Goal: Task Accomplishment & Management: Manage account settings

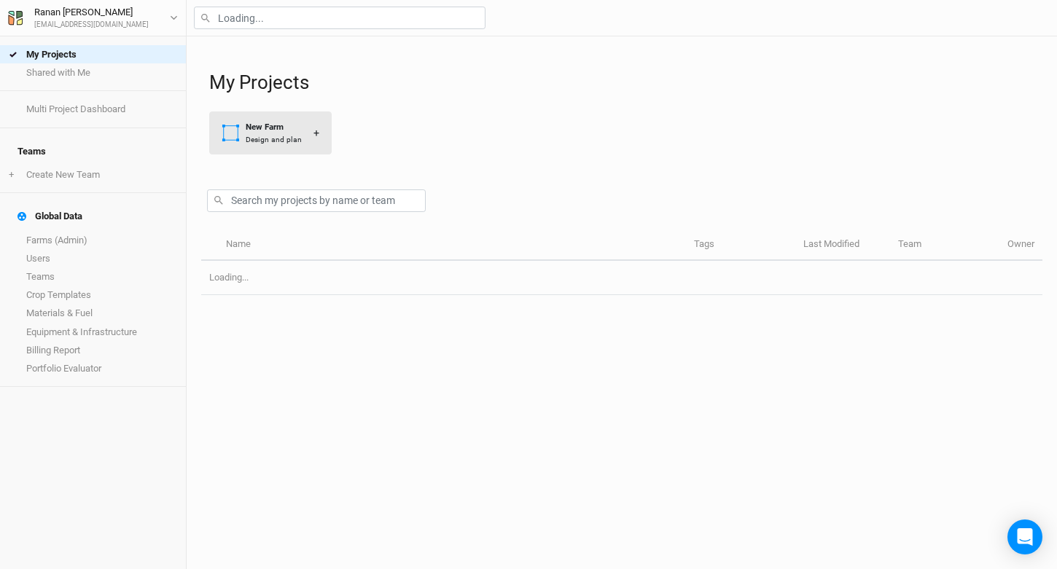
click at [243, 132] on div "New Farm Design and plan" at bounding box center [262, 133] width 80 height 24
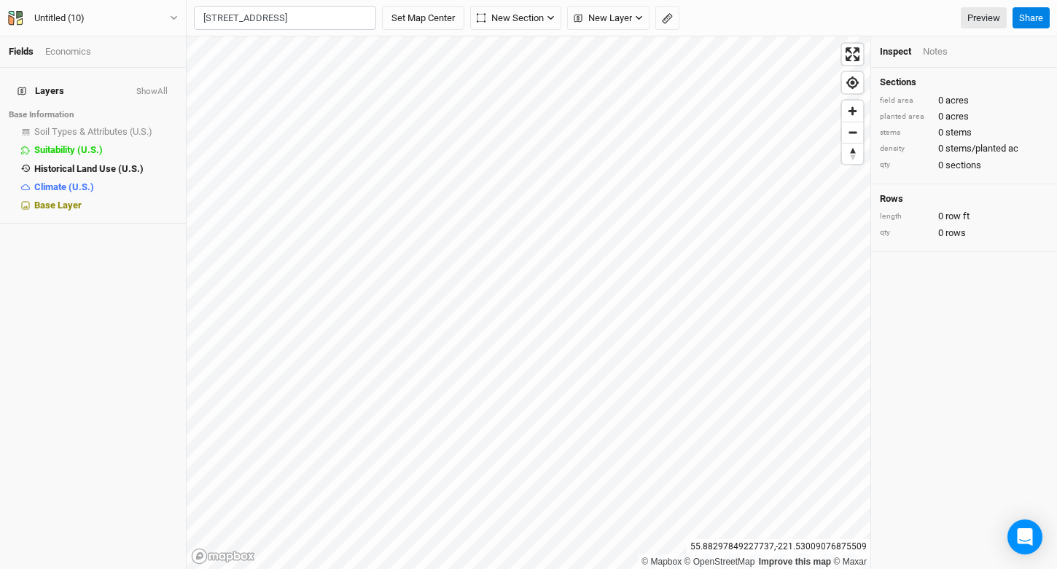
scroll to position [0, 33]
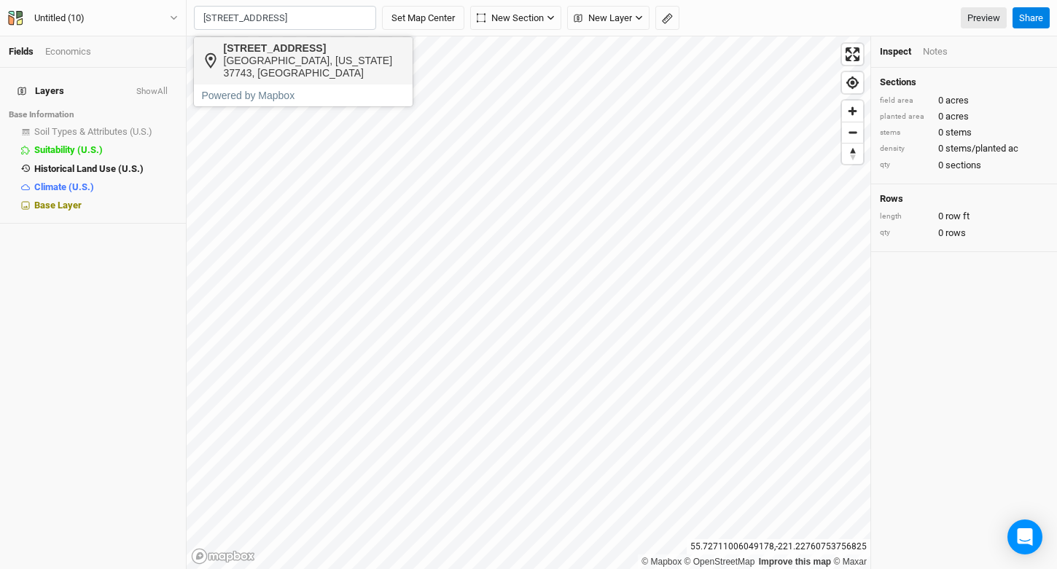
click at [303, 66] on div "[GEOGRAPHIC_DATA], [US_STATE] 37743, [GEOGRAPHIC_DATA]" at bounding box center [314, 67] width 181 height 25
type input "[STREET_ADDRESS][US_STATE]"
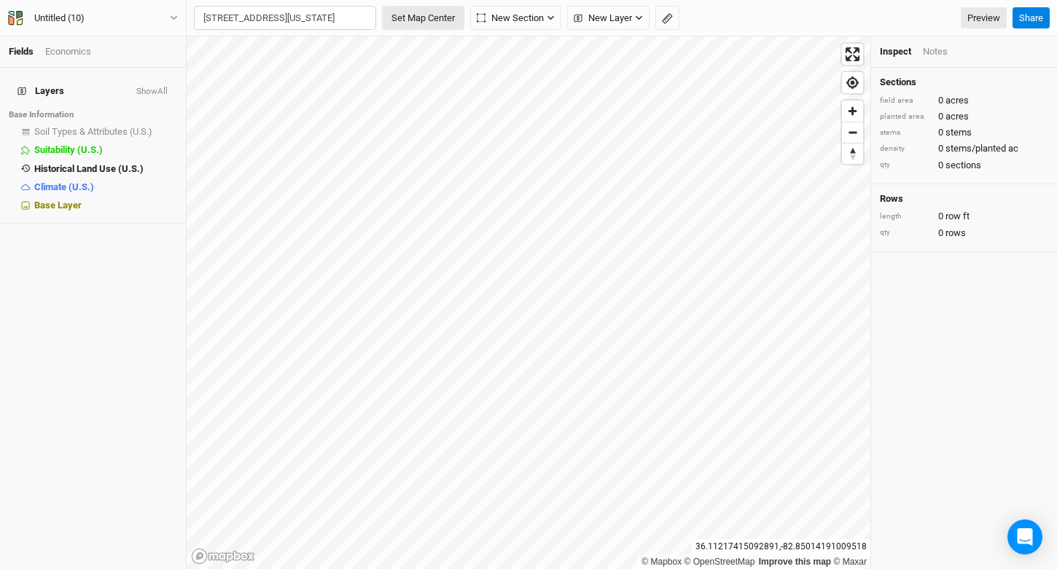
click at [418, 11] on button "Set Map Center" at bounding box center [423, 18] width 82 height 25
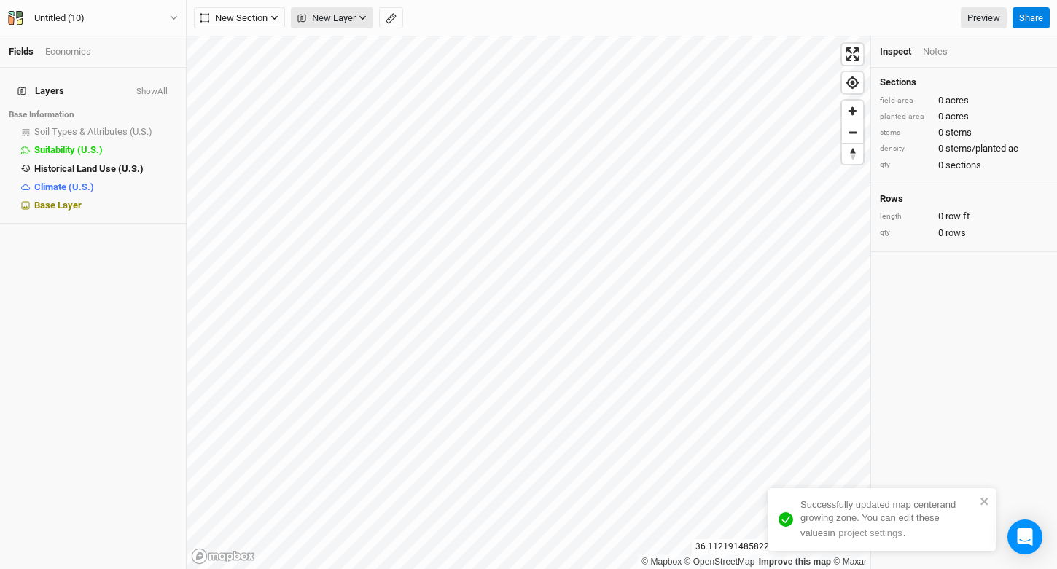
click at [301, 18] on icon "button" at bounding box center [301, 17] width 7 height 7
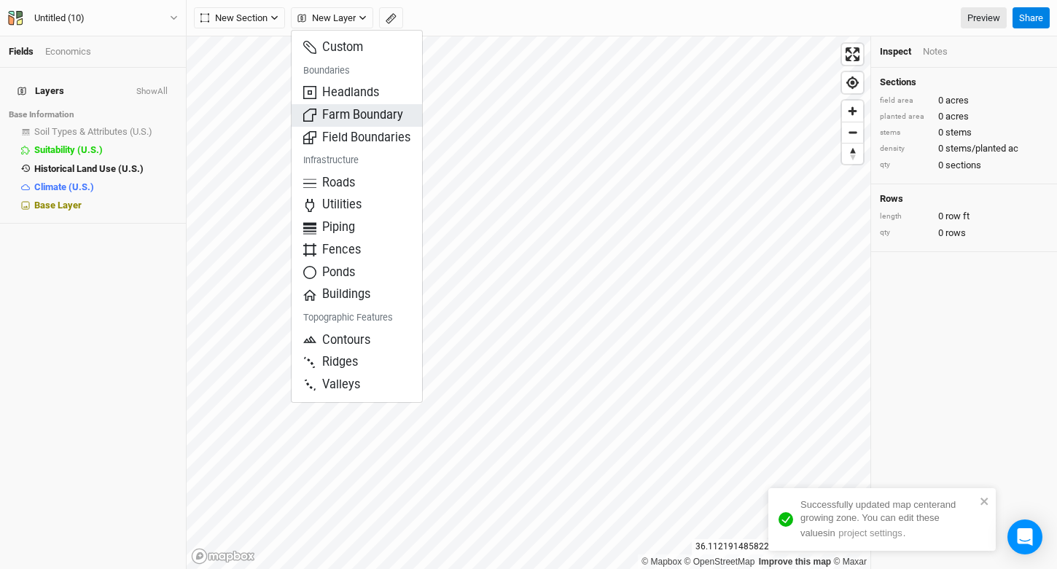
click at [353, 117] on span "Farm Boundary" at bounding box center [353, 115] width 100 height 17
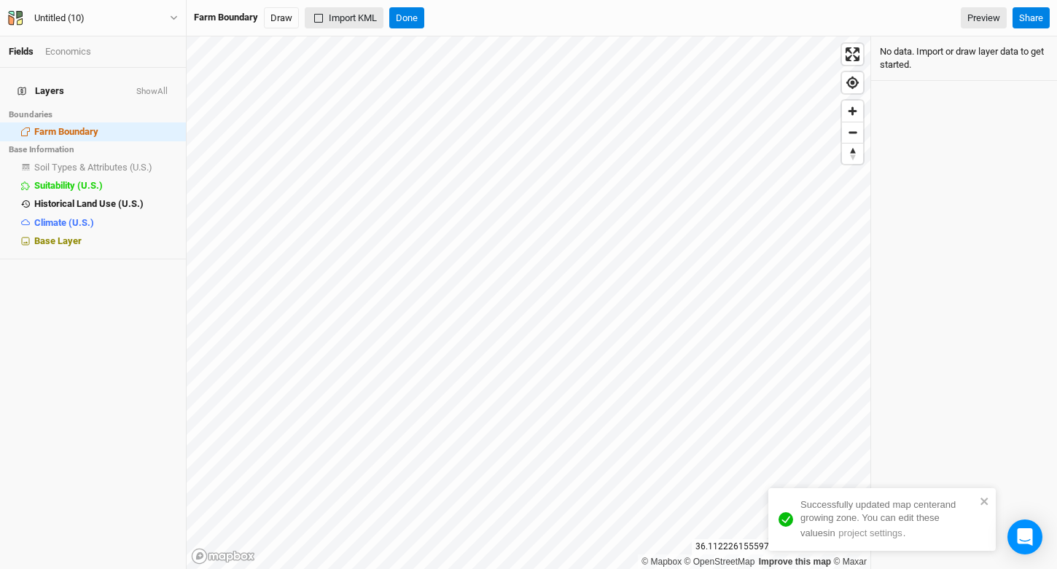
click at [340, 23] on button "Import KML" at bounding box center [344, 18] width 79 height 22
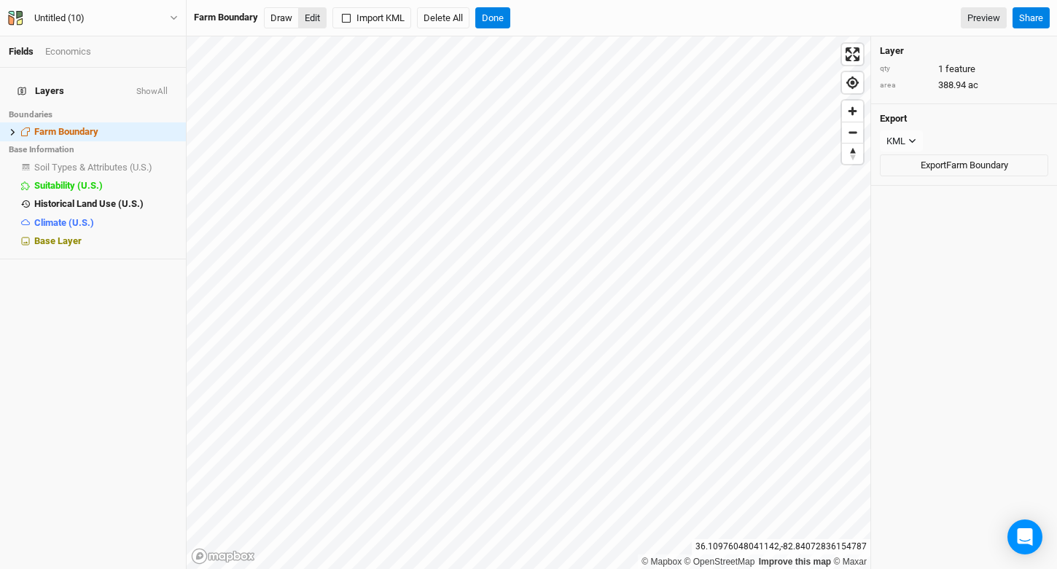
click at [313, 17] on button "Edit" at bounding box center [312, 18] width 28 height 22
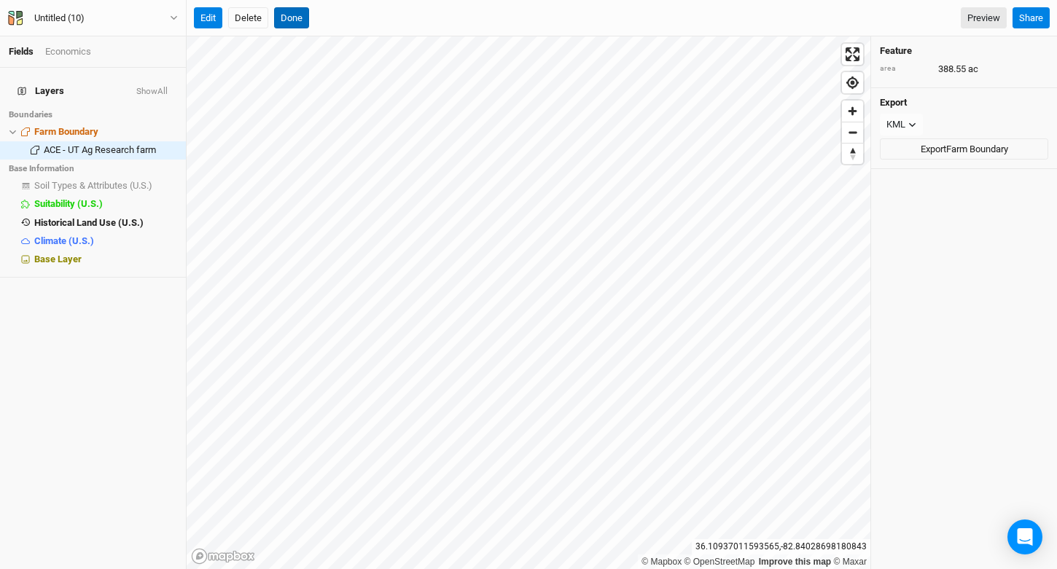
click at [297, 21] on button "Done" at bounding box center [291, 18] width 35 height 22
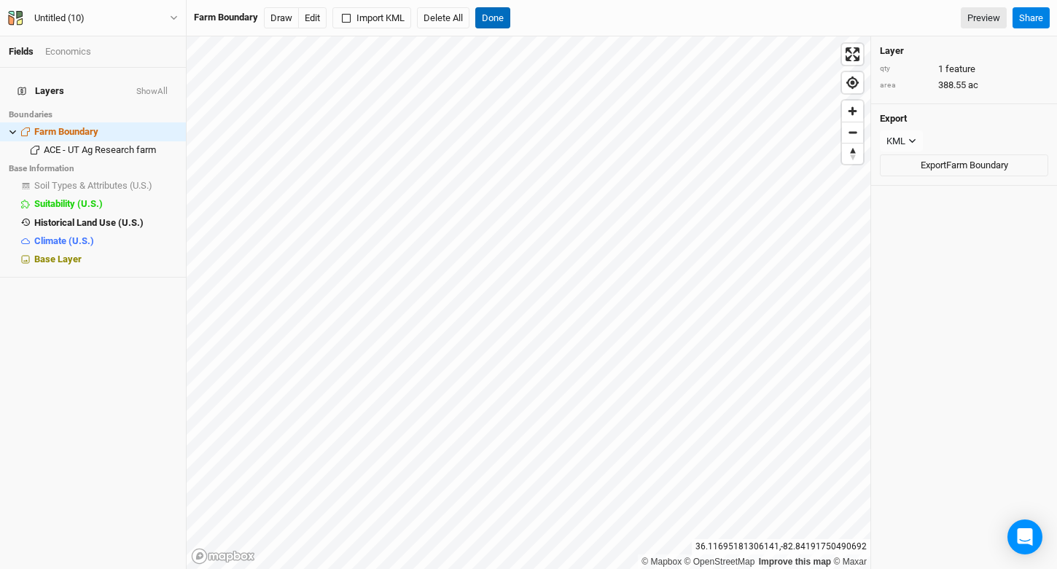
click at [505, 18] on button "Done" at bounding box center [492, 18] width 35 height 22
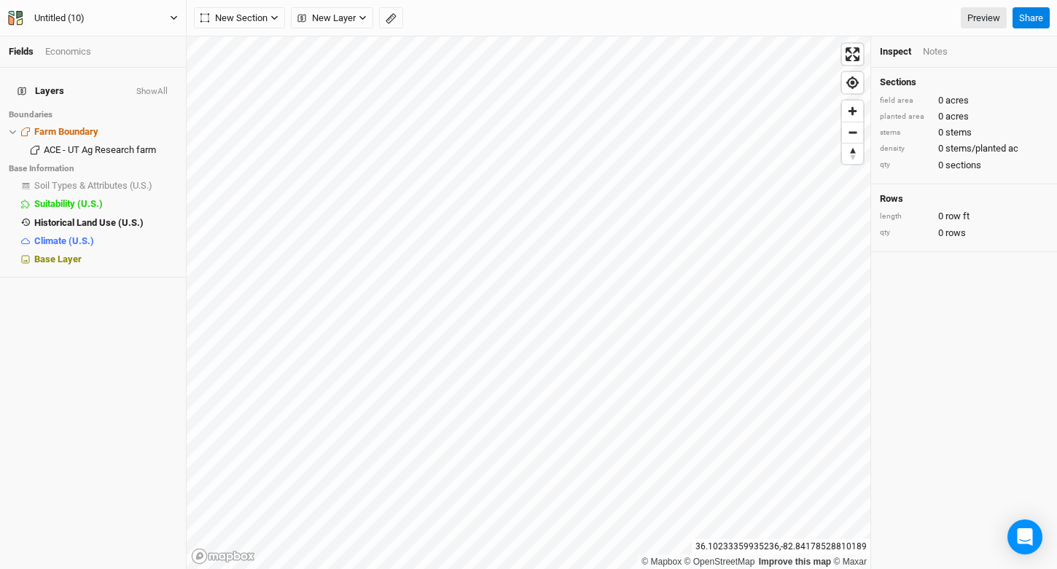
click at [93, 17] on div "Untitled (10)" at bounding box center [60, 18] width 74 height 15
click at [113, 65] on button "Project Settings" at bounding box center [120, 59] width 115 height 19
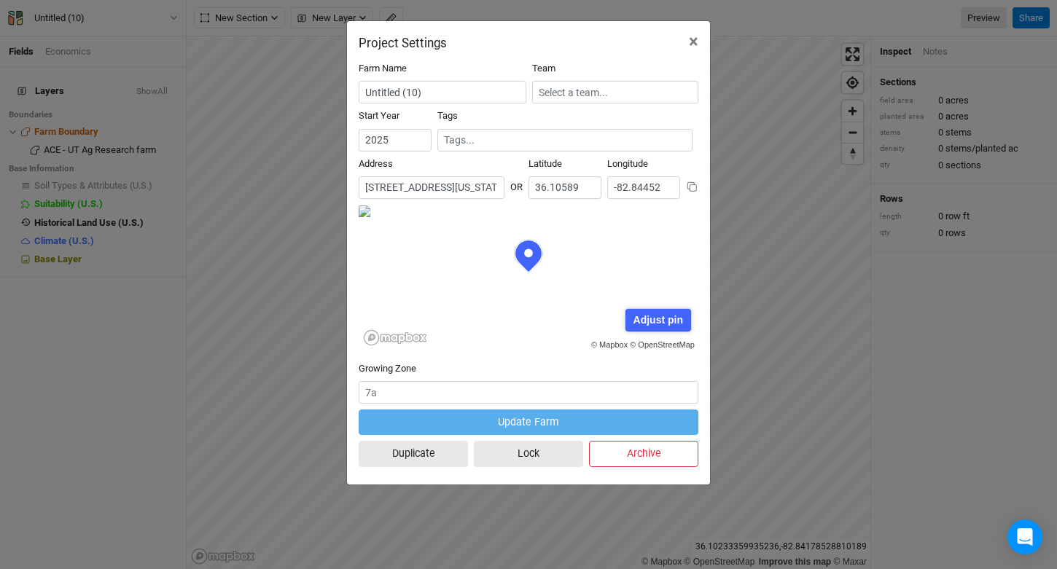
scroll to position [73, 170]
click at [688, 184] on icon at bounding box center [692, 186] width 11 height 11
click at [432, 182] on input "[STREET_ADDRESS][US_STATE]" at bounding box center [432, 187] width 146 height 23
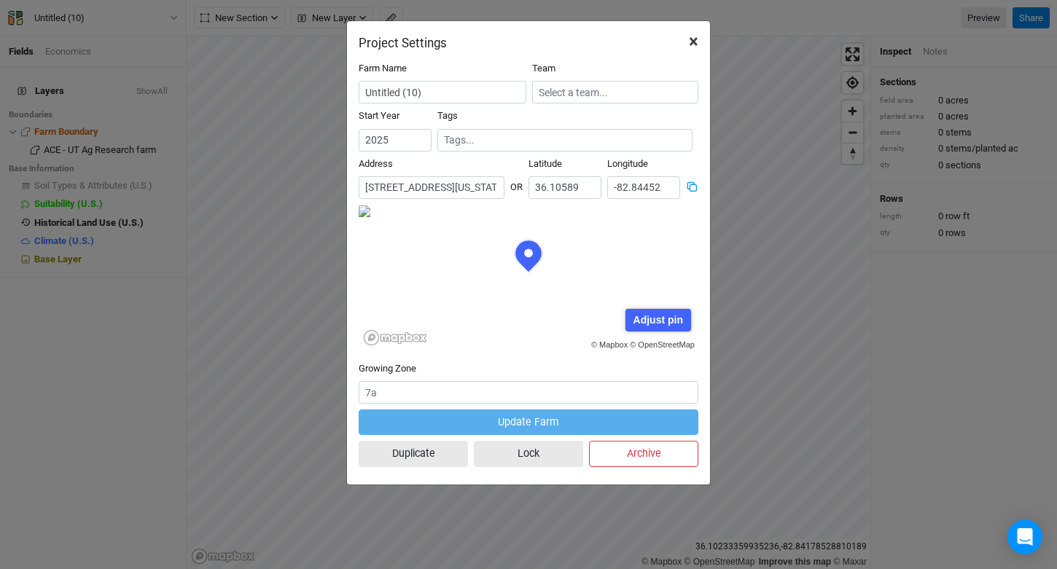
click at [689, 32] on span "×" at bounding box center [693, 41] width 9 height 20
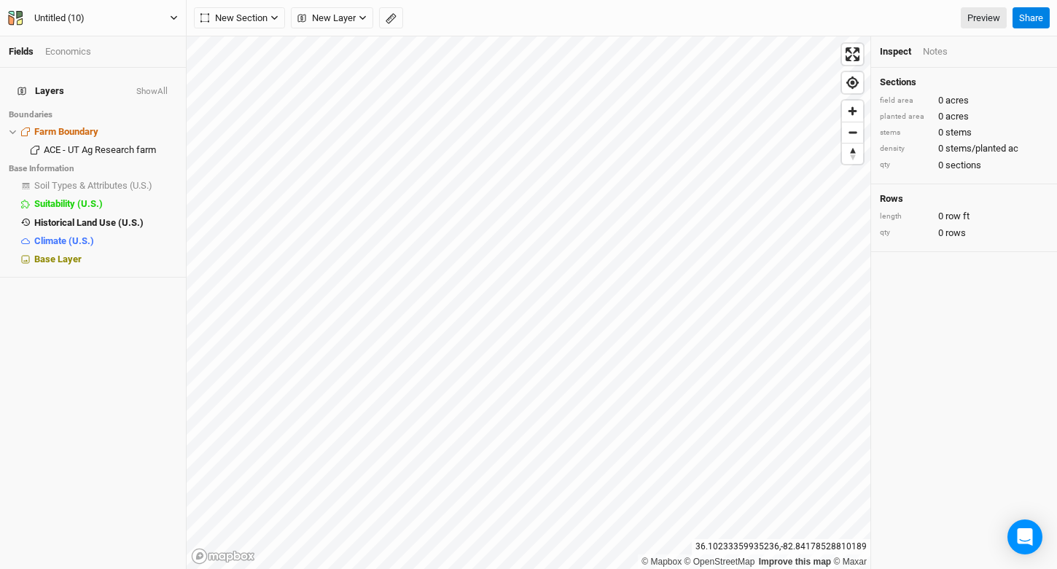
click at [155, 13] on button "Untitled (10)" at bounding box center [92, 18] width 171 height 16
click at [126, 58] on button "Project Settings" at bounding box center [120, 59] width 115 height 19
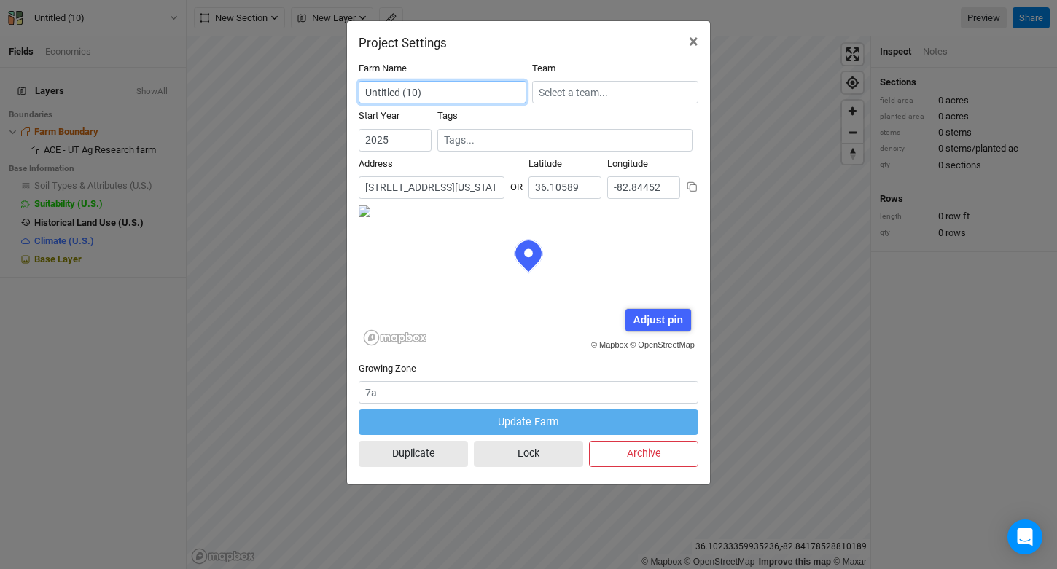
click at [418, 95] on input "Untitled (10)" at bounding box center [443, 92] width 168 height 23
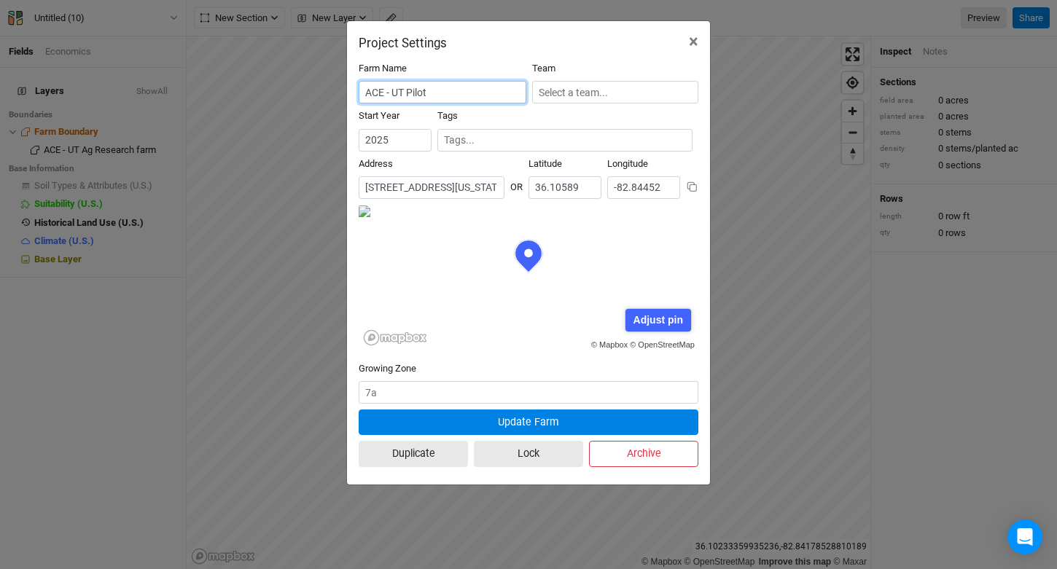
type input "ACE - UT Pilot"
click at [581, 91] on input "text" at bounding box center [615, 92] width 166 height 23
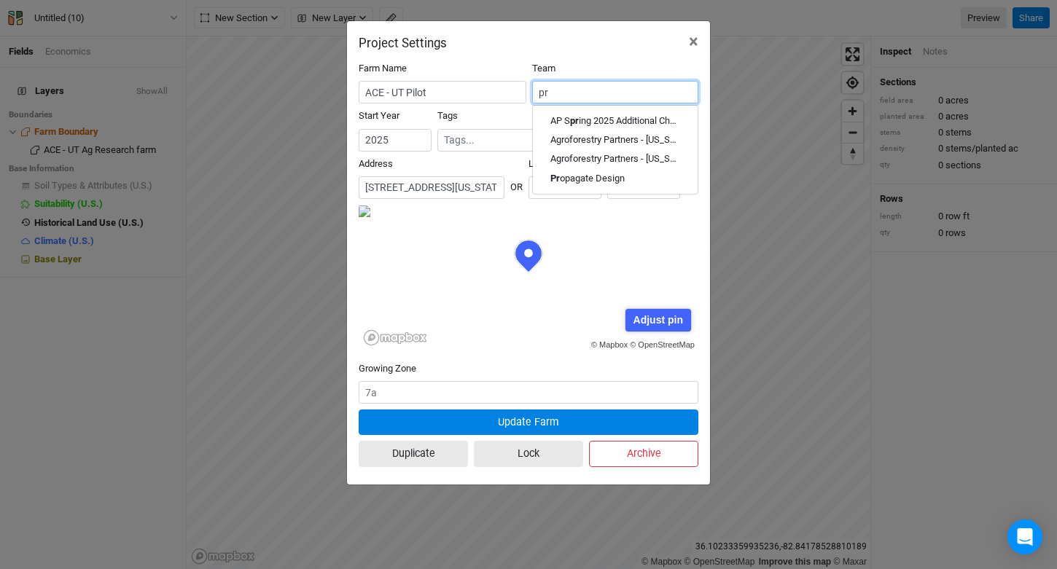
type input "pro"
type input "propagate Design"
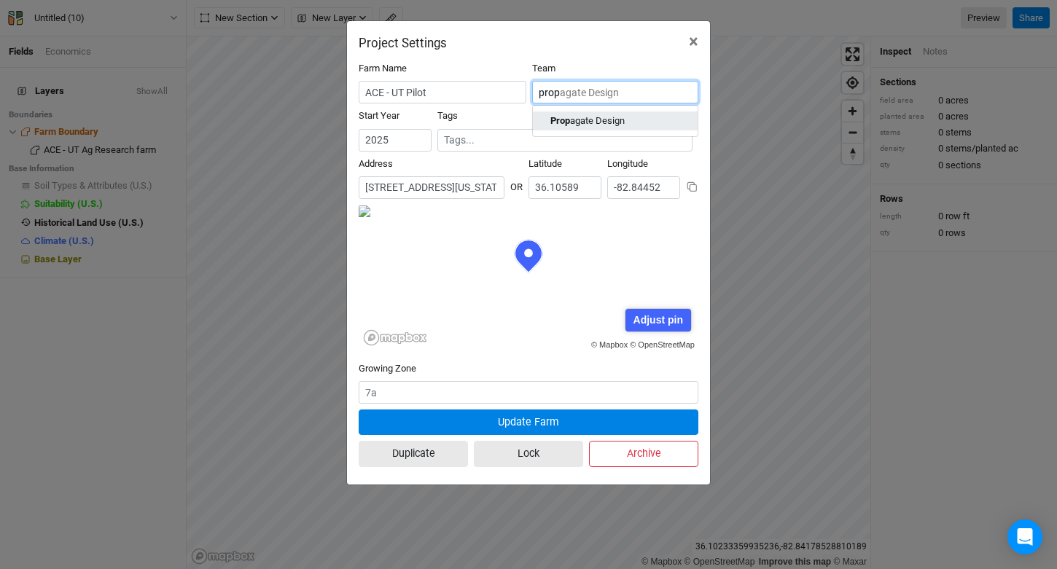
click at [594, 115] on div "Prop agate Design" at bounding box center [587, 120] width 74 height 13
type input "Propagate Design"
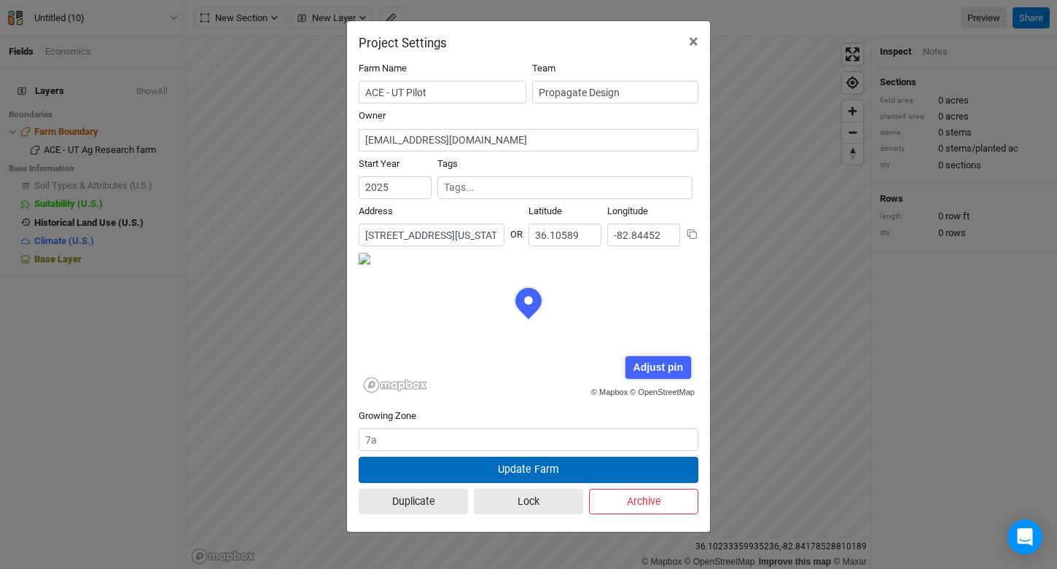
click at [518, 464] on button "Update Farm" at bounding box center [529, 470] width 340 height 26
